Goal: Information Seeking & Learning: Understand process/instructions

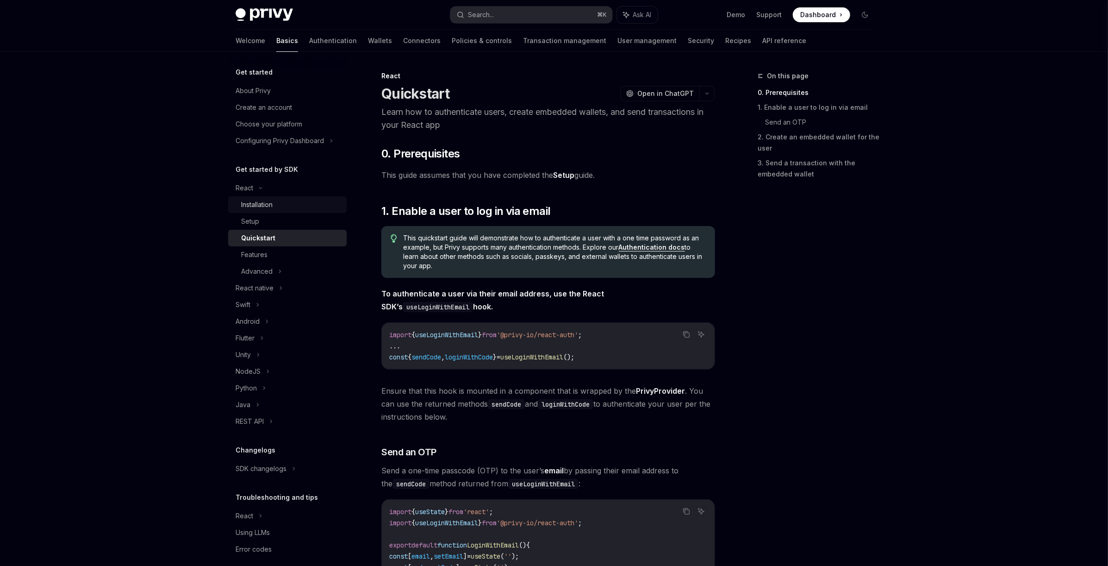
click at [266, 200] on div "Installation" at bounding box center [256, 204] width 31 height 11
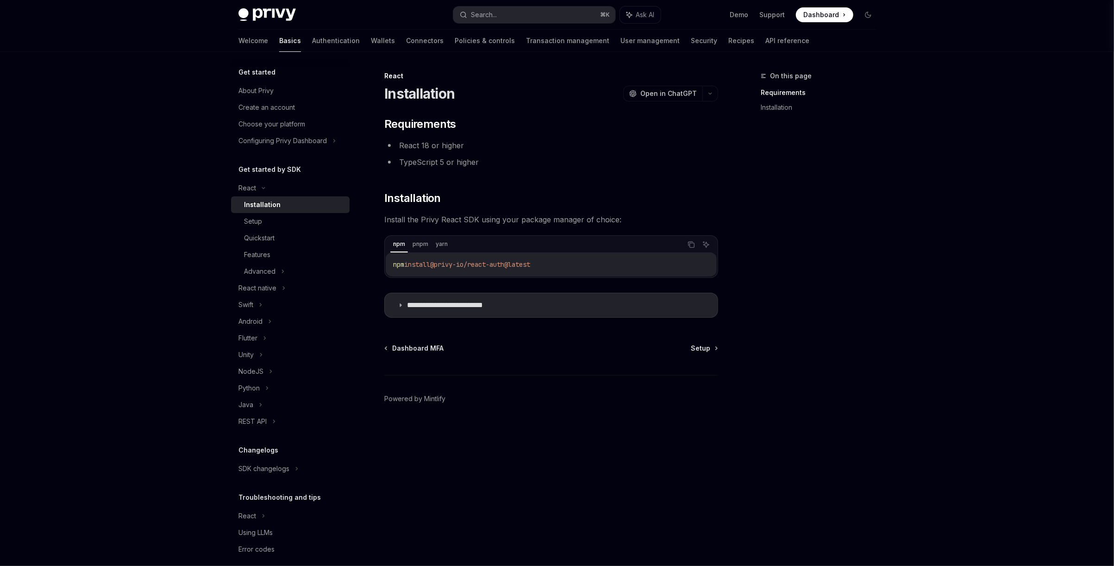
click at [501, 261] on span "@privy-io/react-auth@latest" at bounding box center [480, 264] width 100 height 8
copy div "npm install @privy-io/react-auth@latest"
click at [293, 217] on div "Setup" at bounding box center [294, 221] width 100 height 11
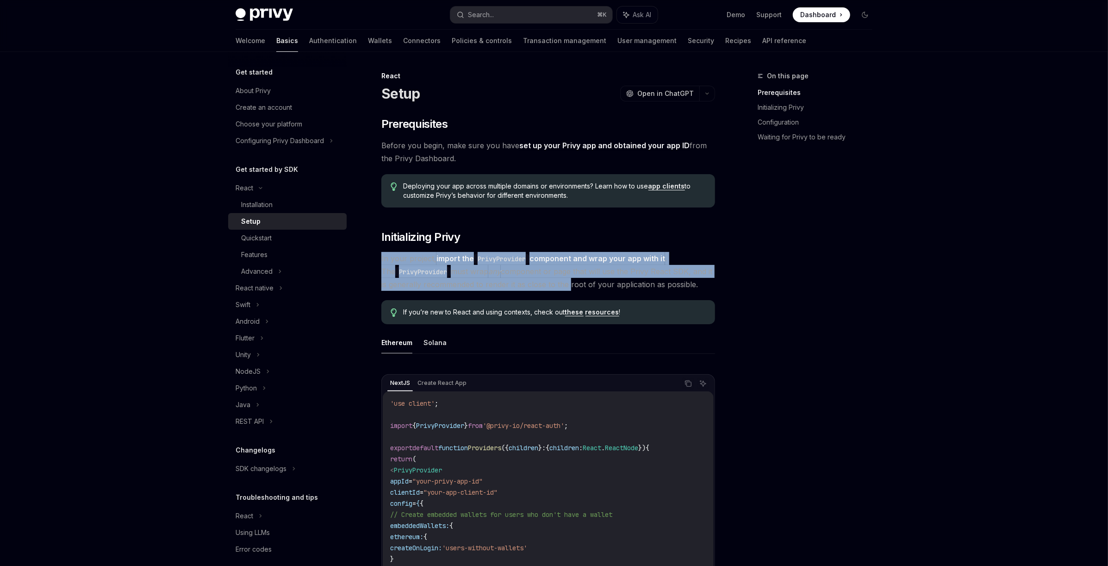
drag, startPoint x: 549, startPoint y: 253, endPoint x: 561, endPoint y: 284, distance: 33.3
click at [561, 284] on span "In your project, import the PrivyProvider component and wrap your app with it .…" at bounding box center [548, 271] width 334 height 39
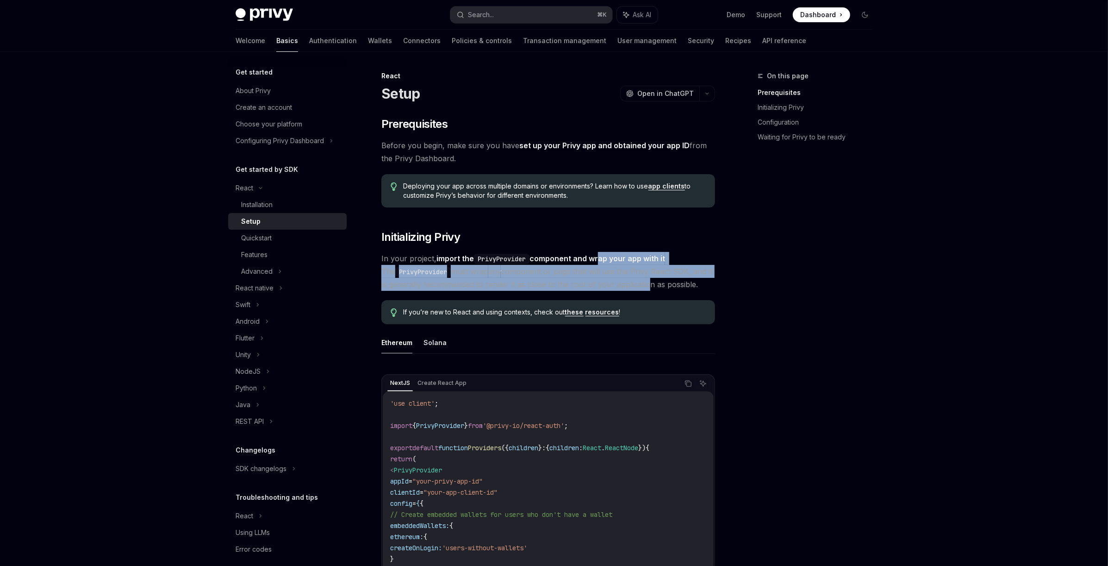
drag, startPoint x: 607, startPoint y: 262, endPoint x: 650, endPoint y: 295, distance: 54.2
click at [639, 290] on span "In your project, import the PrivyProvider component and wrap your app with it .…" at bounding box center [548, 271] width 334 height 39
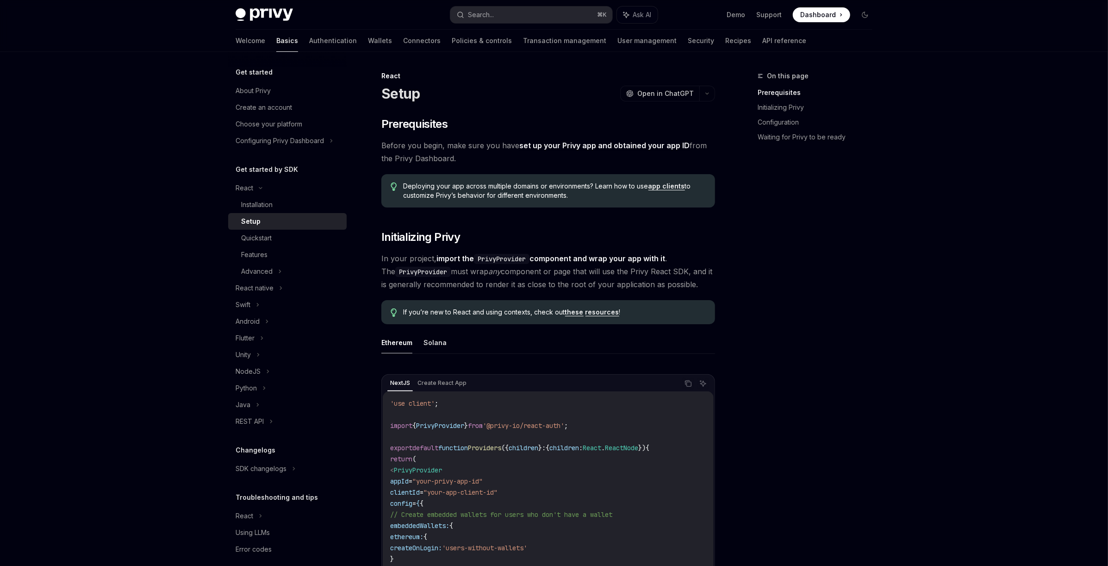
click at [568, 311] on link "these" at bounding box center [574, 312] width 19 height 8
click at [598, 311] on link "resources" at bounding box center [603, 312] width 34 height 8
click at [600, 203] on div "Deploying your app across multiple domains or environments? Learn how to use ap…" at bounding box center [548, 190] width 334 height 33
click at [636, 145] on link "set up your Privy app and obtained your app ID" at bounding box center [604, 146] width 170 height 10
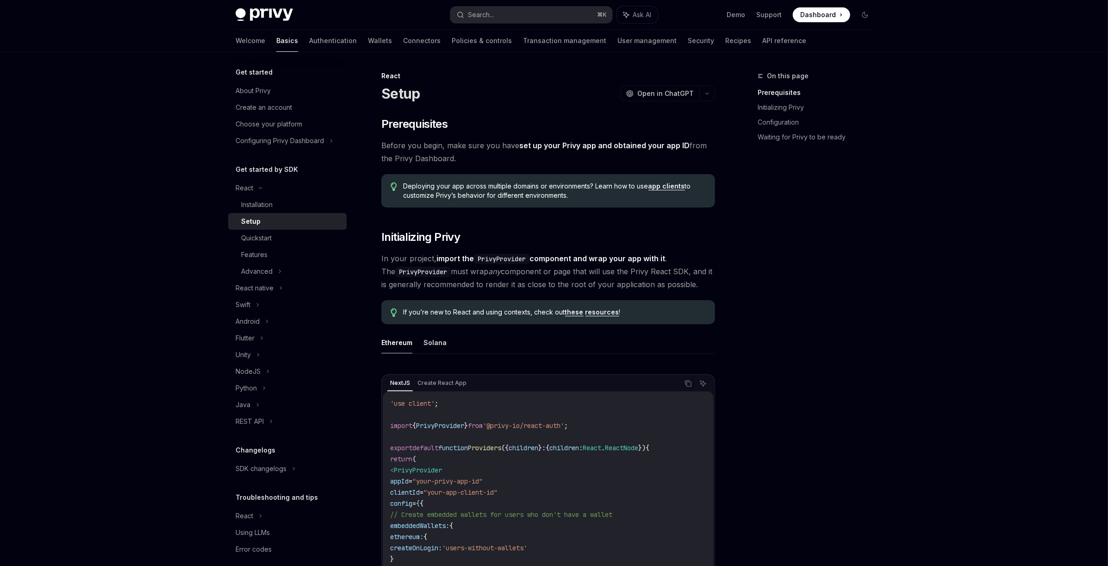
type textarea "*"
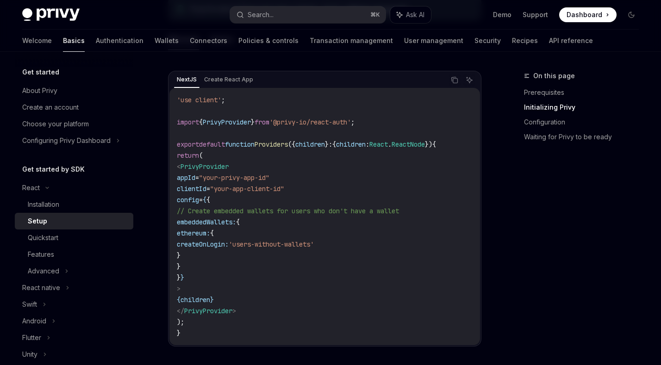
scroll to position [326, 0]
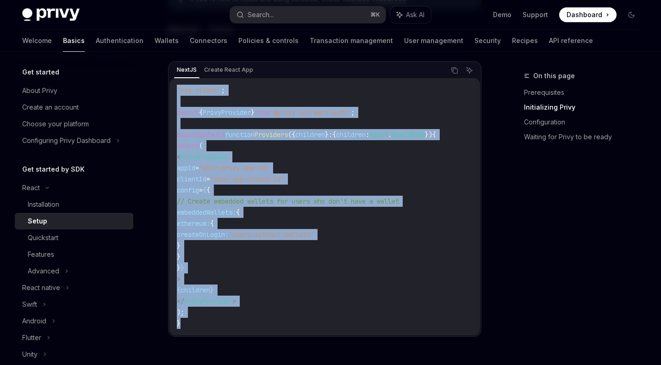
drag, startPoint x: 202, startPoint y: 323, endPoint x: 176, endPoint y: 87, distance: 236.6
click at [176, 87] on div "'use client' ; import { PrivyProvider } from '@privy-io/react-auth' ; export de…" at bounding box center [324, 206] width 311 height 257
copy code "'use client' ; import { PrivyProvider } from '@privy-io/react-auth' ; export de…"
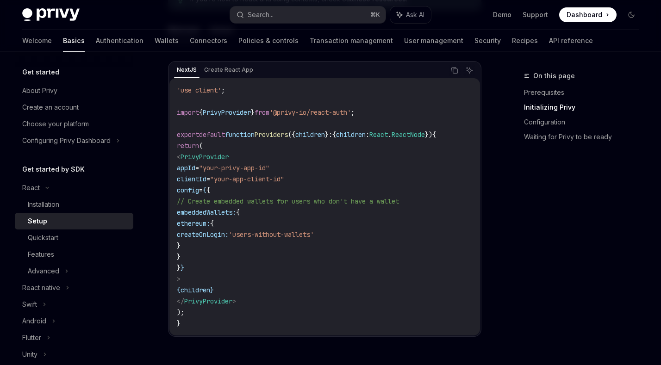
click at [422, 160] on code "'use client' ; import { PrivyProvider } from '@privy-io/react-auth' ; export de…" at bounding box center [325, 207] width 296 height 244
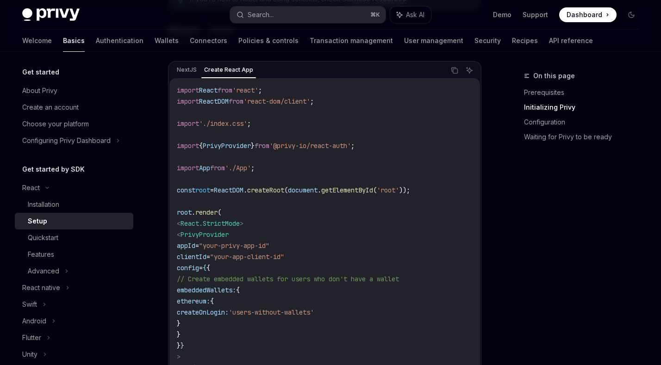
scroll to position [320, 0]
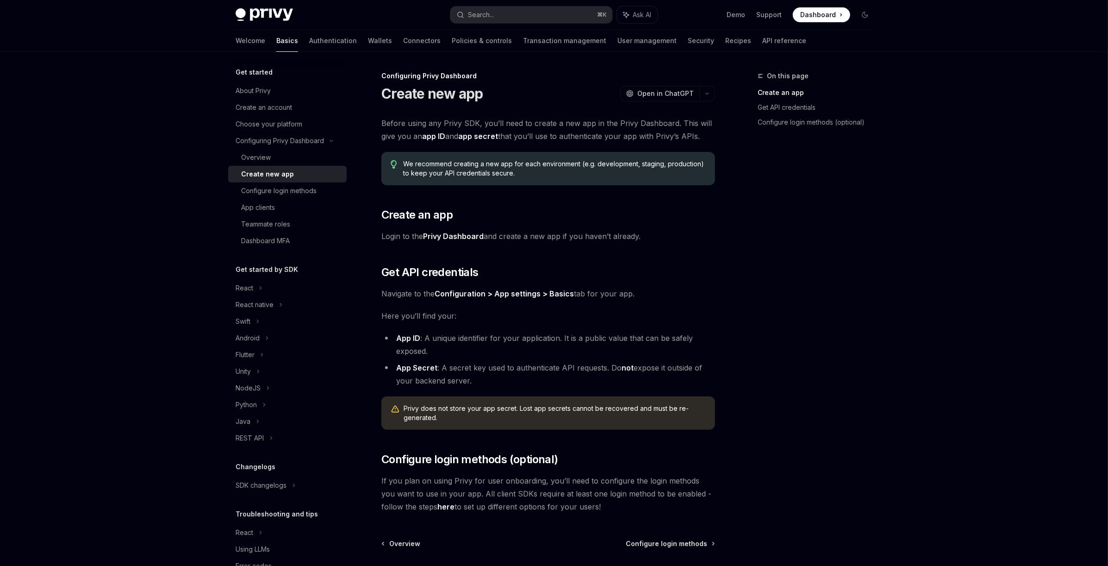
click at [464, 240] on link "Privy Dashboard" at bounding box center [453, 236] width 61 height 10
click at [631, 393] on div "Before using any Privy SDK, you’ll need to create a new app in the Privy Dashbo…" at bounding box center [548, 315] width 334 height 396
click at [288, 193] on div "Configure login methods" at bounding box center [278, 190] width 75 height 11
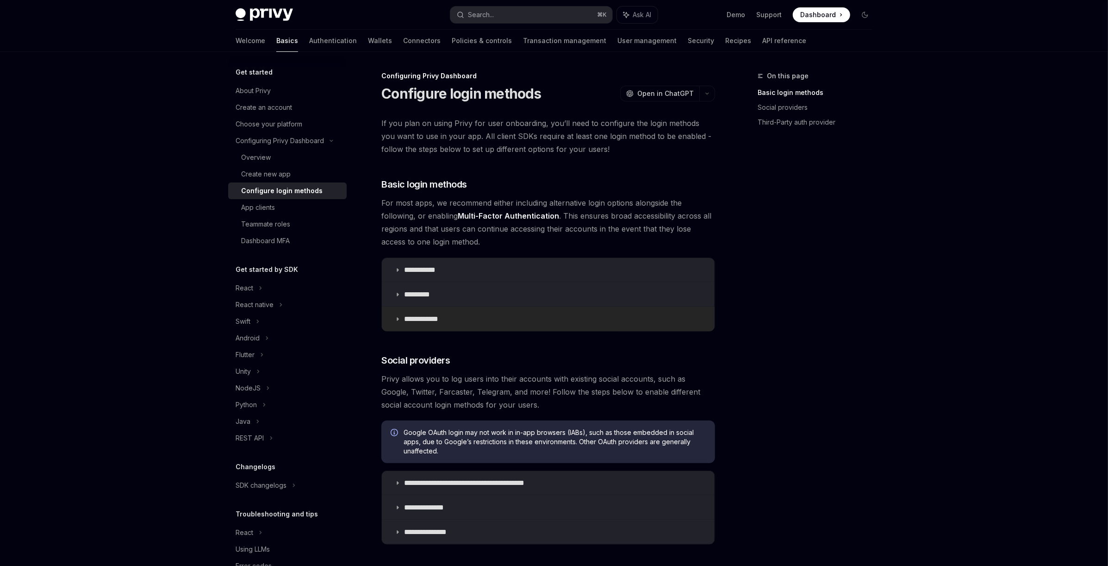
click at [431, 323] on p "**********" at bounding box center [424, 318] width 41 height 9
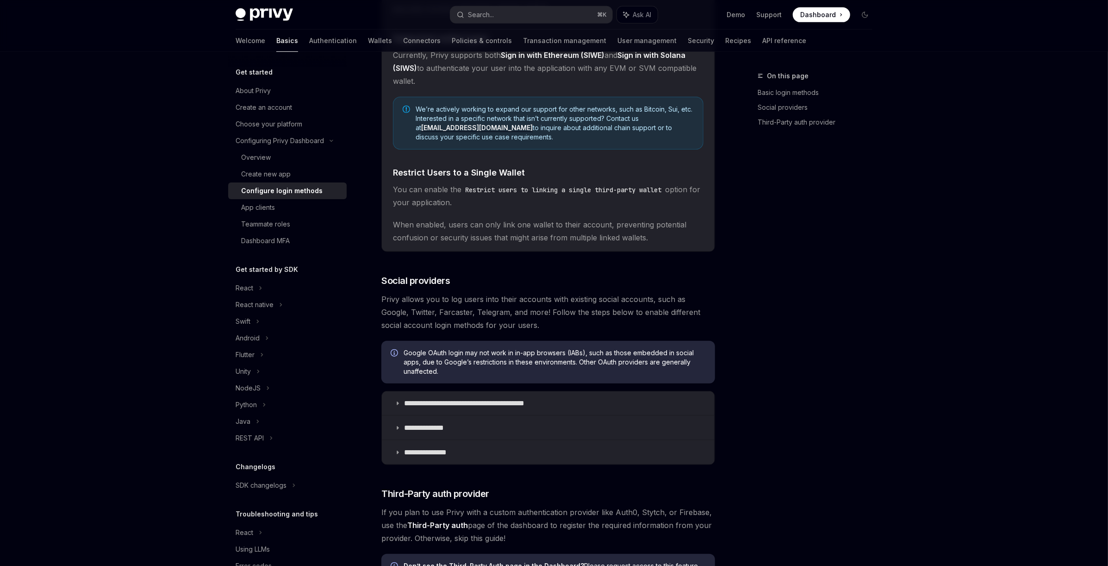
scroll to position [445, 0]
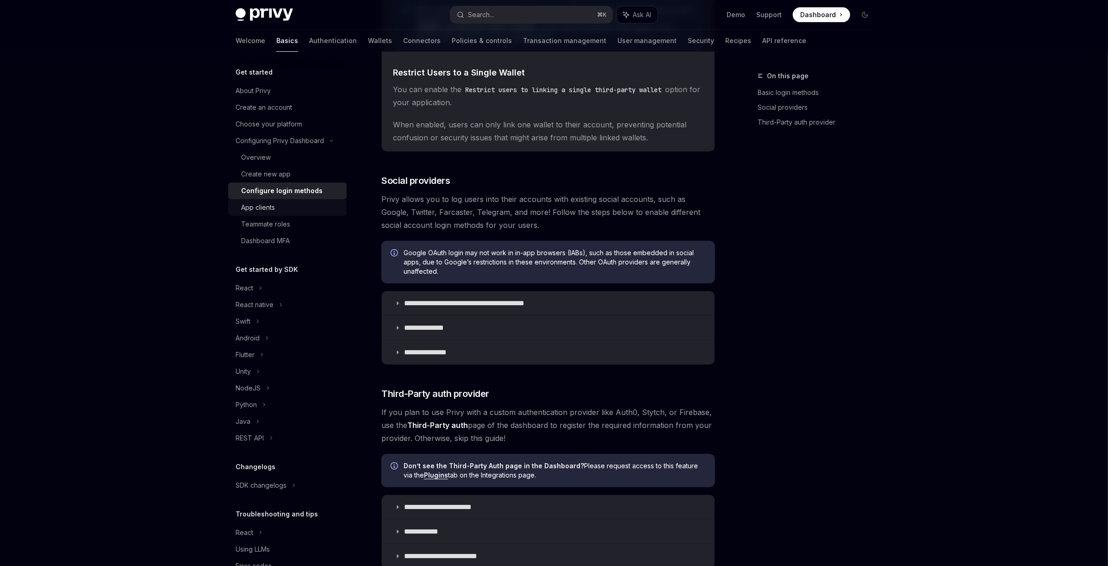
click at [295, 201] on link "App clients" at bounding box center [287, 207] width 119 height 17
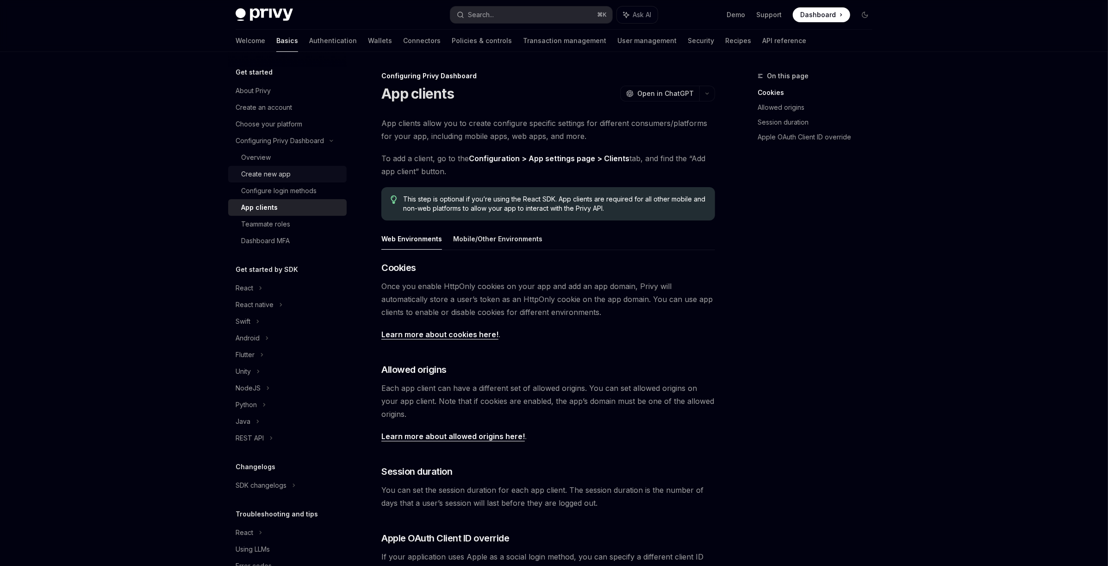
click at [285, 178] on div "Create new app" at bounding box center [266, 173] width 50 height 11
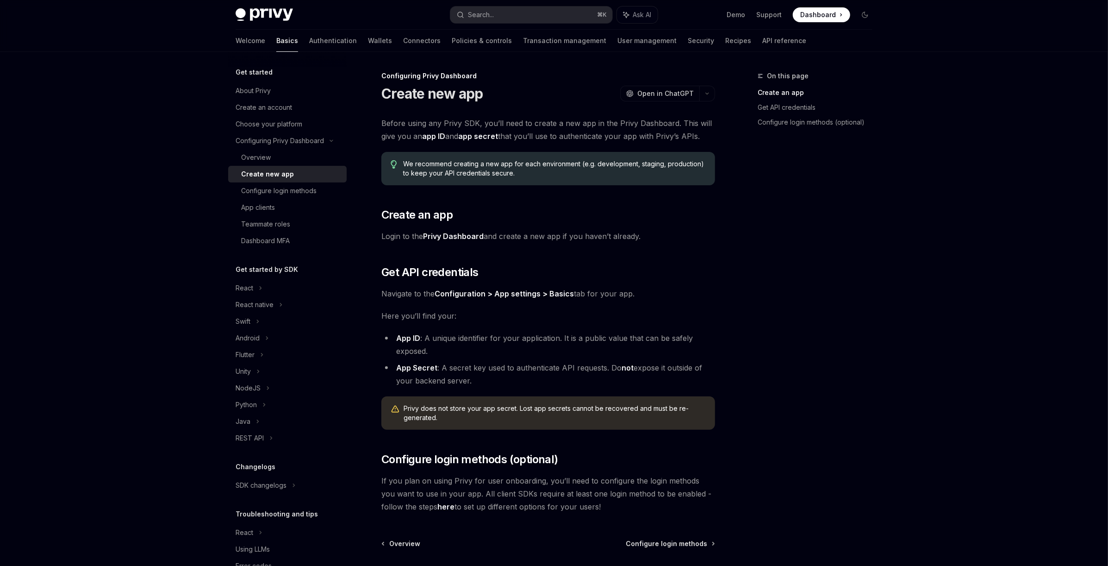
click at [437, 505] on link "here" at bounding box center [445, 507] width 17 height 10
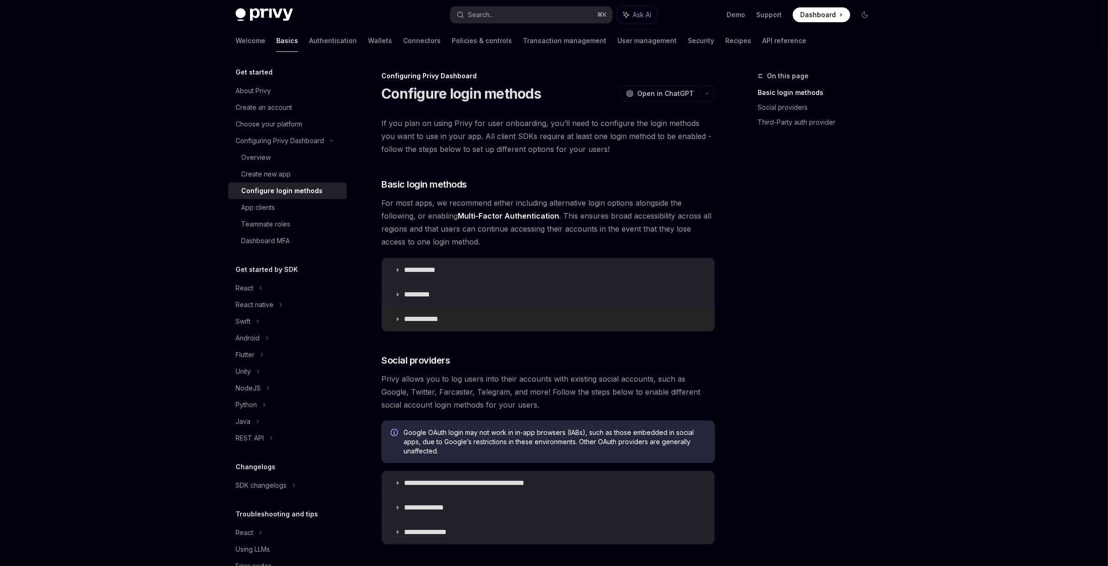
click at [436, 320] on p "**********" at bounding box center [424, 318] width 41 height 9
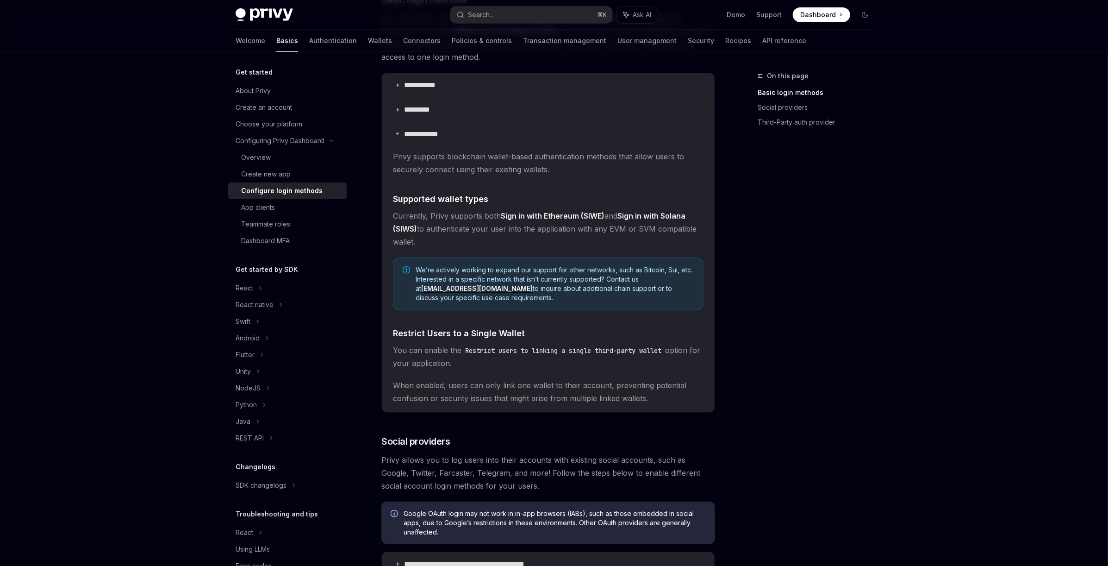
scroll to position [287, 0]
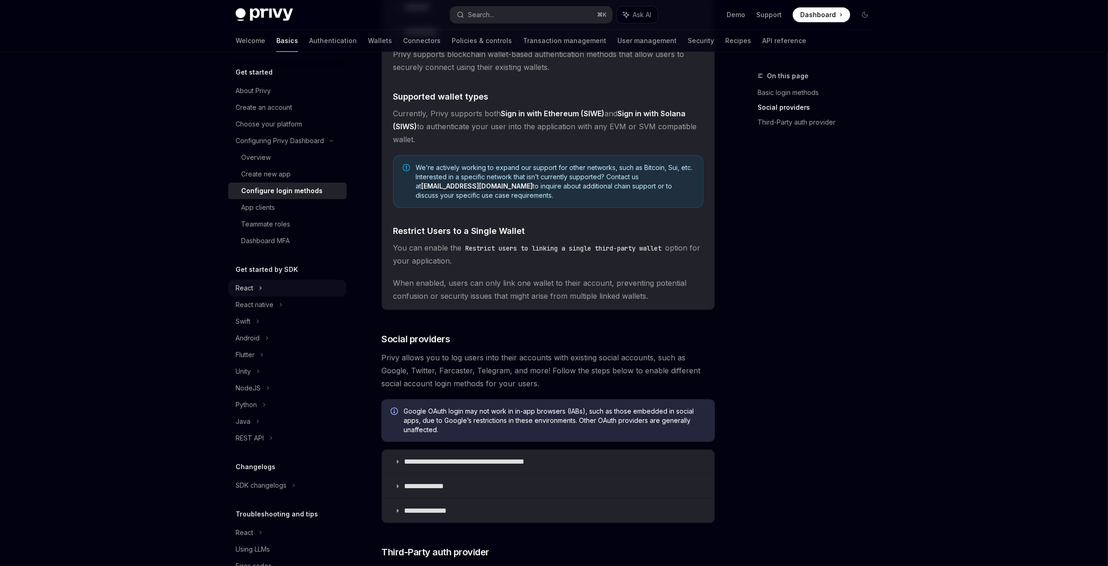
click at [262, 291] on icon at bounding box center [261, 287] width 4 height 11
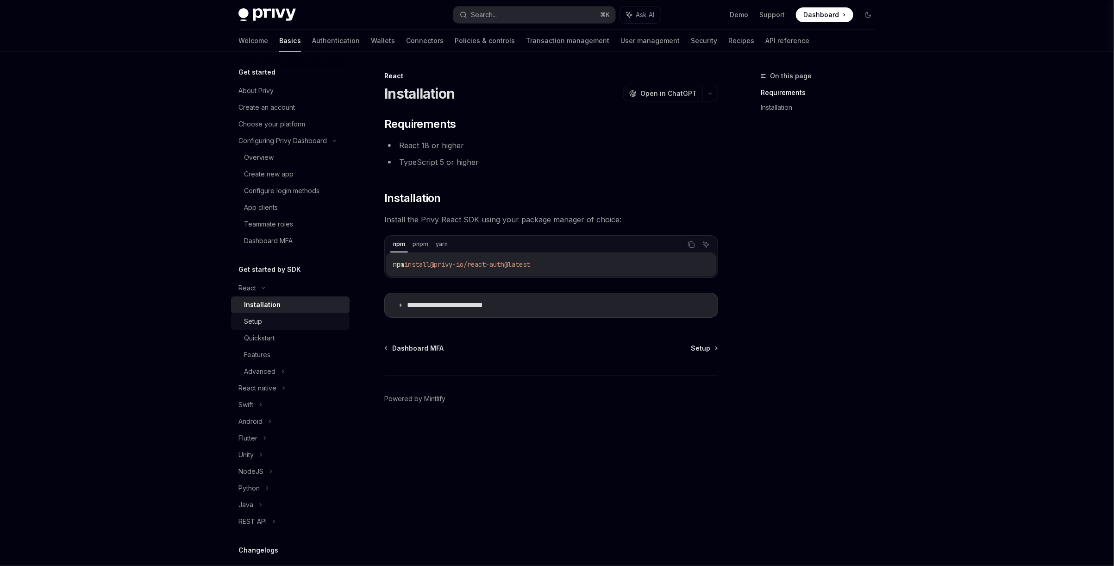
click at [282, 318] on div "Setup" at bounding box center [294, 321] width 100 height 11
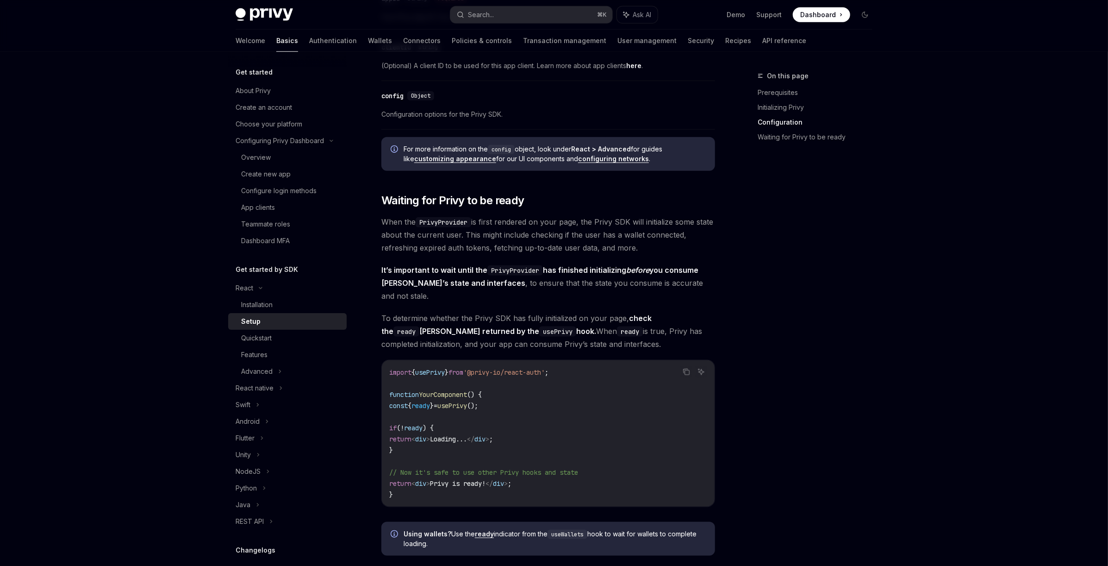
scroll to position [847, 0]
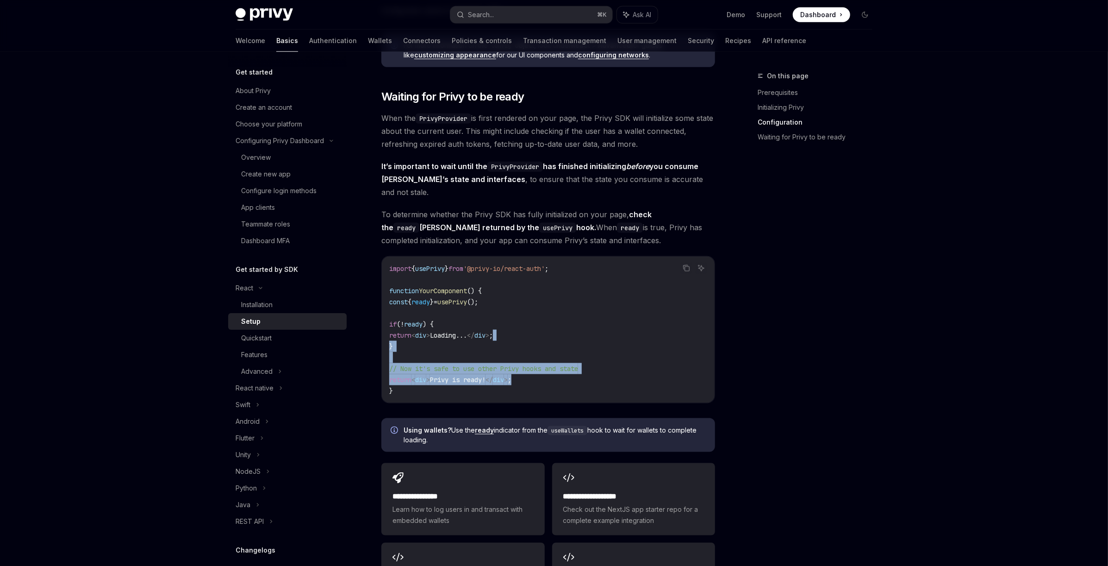
drag, startPoint x: 576, startPoint y: 318, endPoint x: 591, endPoint y: 370, distance: 54.4
click at [591, 370] on code "import { usePrivy } from '@privy-io/react-auth' ; function YourComponent () { c…" at bounding box center [548, 329] width 318 height 133
click at [303, 336] on div "Quickstart" at bounding box center [291, 337] width 100 height 11
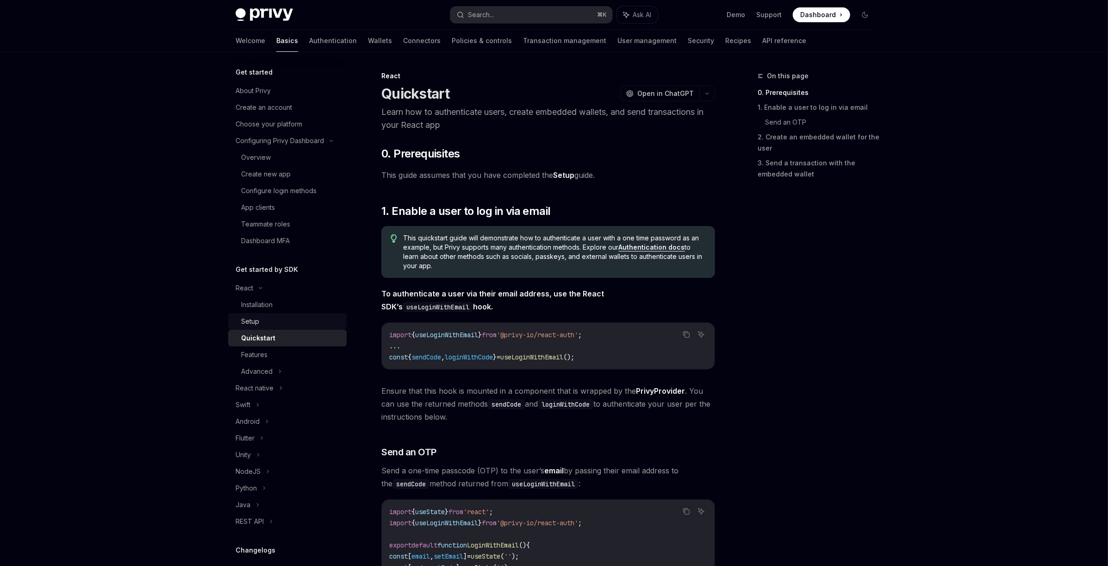
click at [310, 327] on link "Setup" at bounding box center [287, 321] width 119 height 17
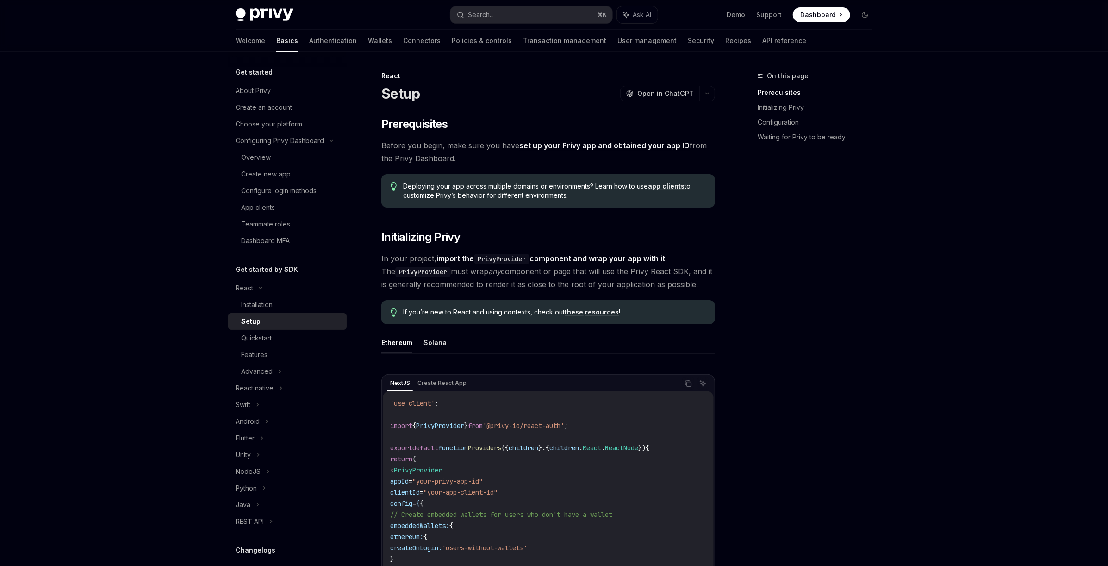
type textarea "*"
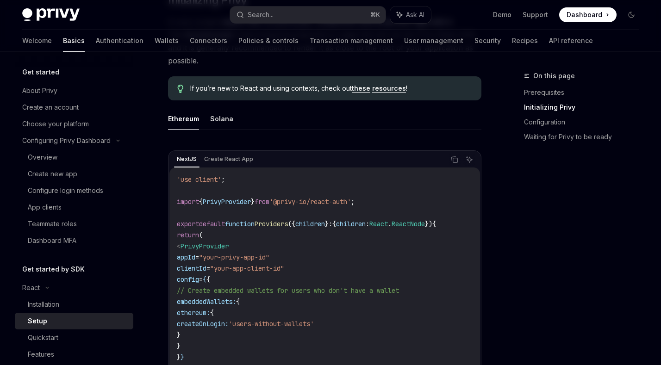
scroll to position [237, 0]
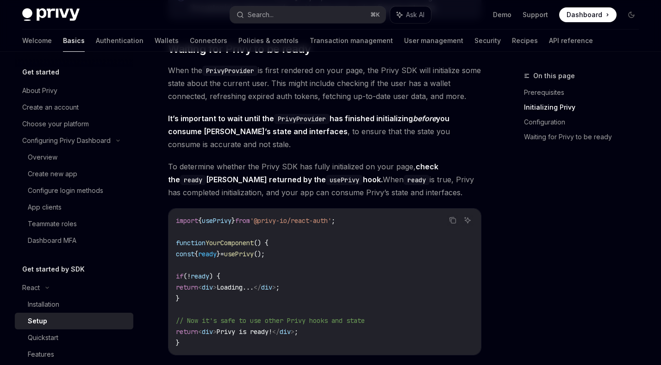
scroll to position [907, 0]
click at [310, 44] on link "Transaction management" at bounding box center [351, 41] width 83 height 22
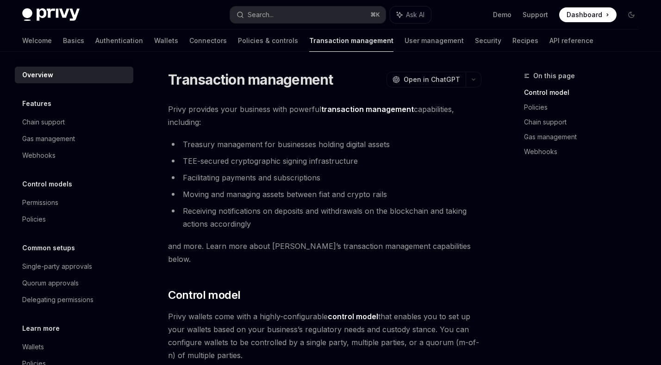
type textarea "*"
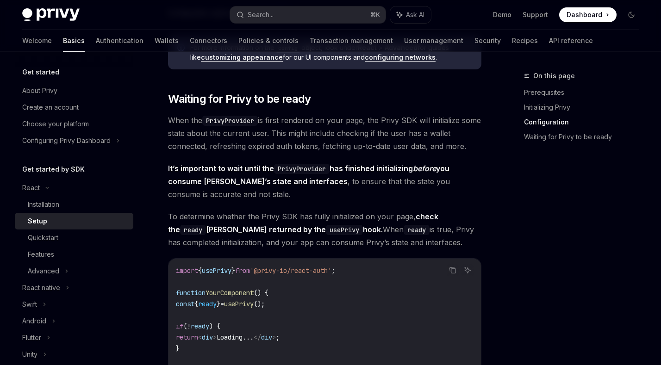
scroll to position [870, 0]
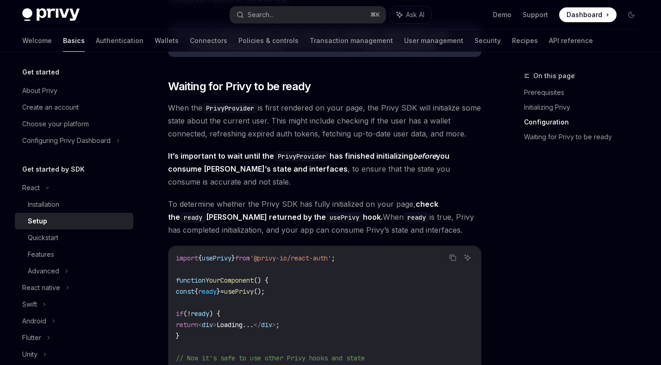
click at [324, 210] on span "To determine whether the Privy SDK has fully initialized on your page, check th…" at bounding box center [324, 217] width 313 height 39
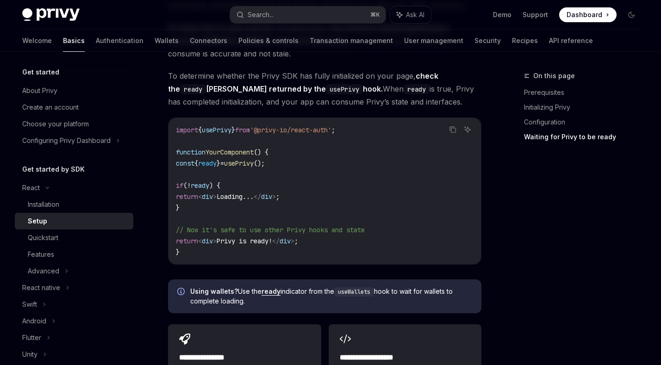
scroll to position [943, 0]
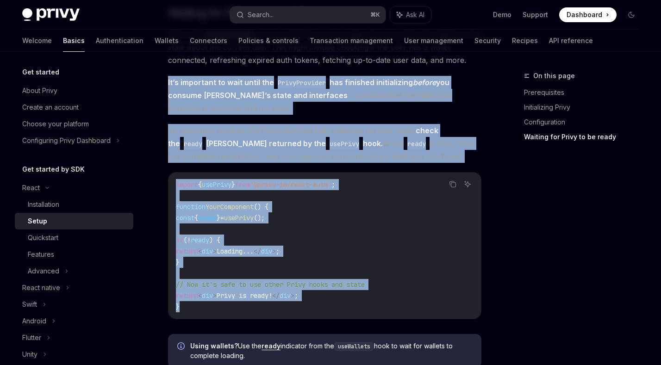
drag, startPoint x: 213, startPoint y: 291, endPoint x: 161, endPoint y: 84, distance: 214.0
copy div "It’s important to wait until the PrivyProvider has finished initializing before…"
